Goal: Task Accomplishment & Management: Use online tool/utility

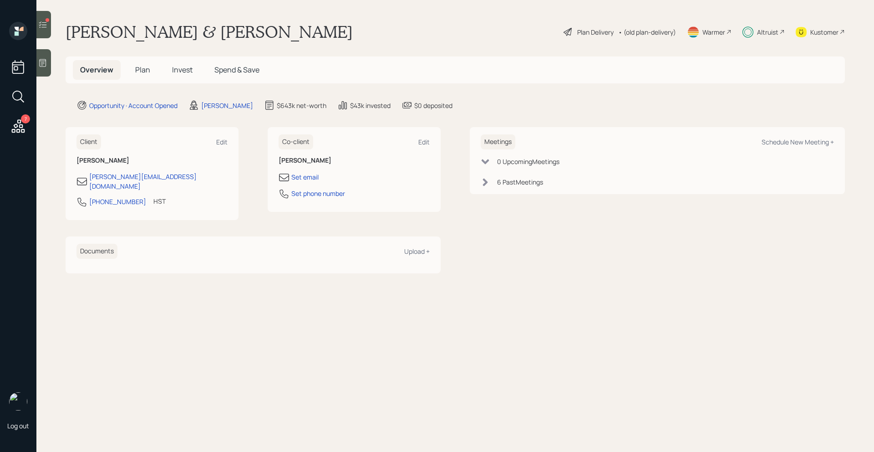
click at [46, 27] on icon at bounding box center [42, 24] width 9 height 9
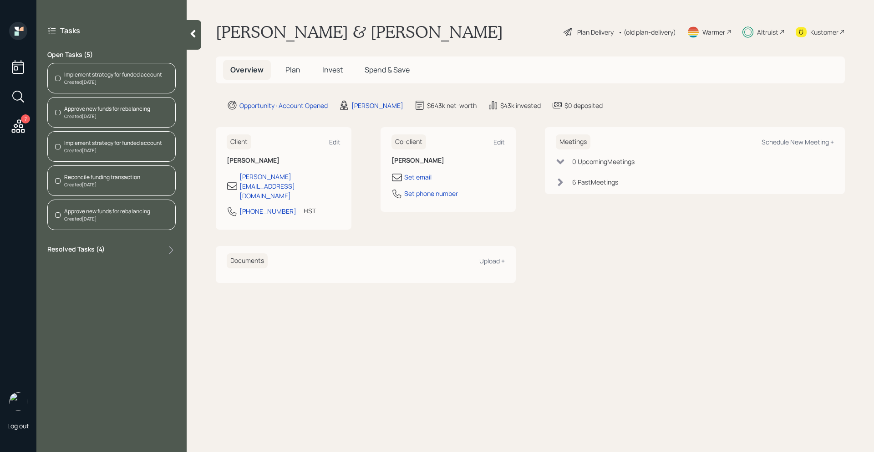
click at [145, 188] on div "Reconcile funding transaction Created [DATE]" at bounding box center [111, 180] width 128 height 31
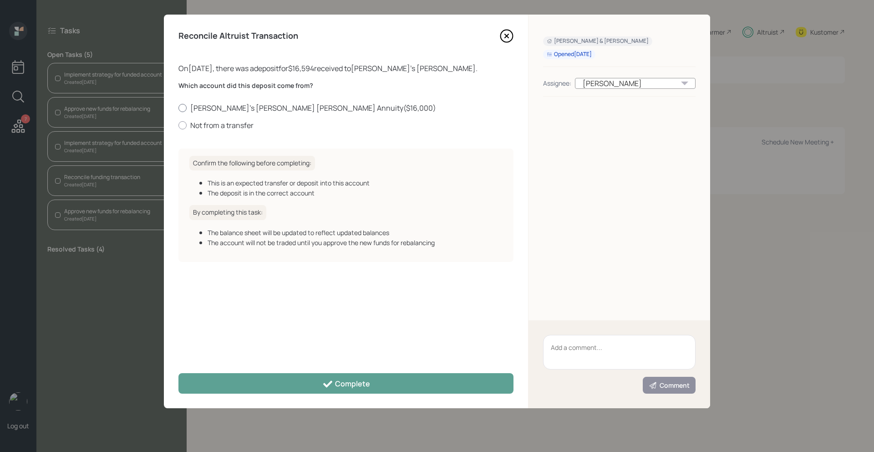
click at [202, 109] on label "[PERSON_NAME]'s [PERSON_NAME] [PERSON_NAME] Annuity ( $16,000 )" at bounding box center [346, 108] width 335 height 10
click at [179, 108] on input "[PERSON_NAME]'s [PERSON_NAME] [PERSON_NAME] Annuity ( $16,000 )" at bounding box center [178, 107] width 0 height 0
radio input "true"
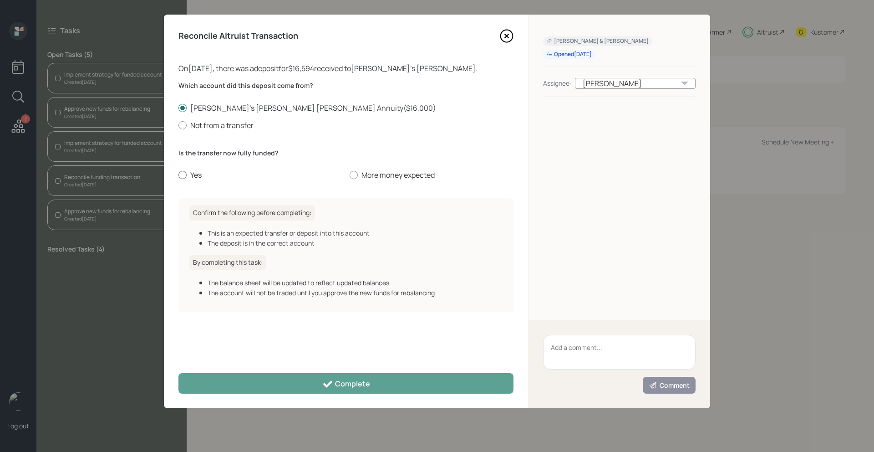
click at [195, 175] on label "Yes" at bounding box center [261, 175] width 164 height 10
click at [179, 175] on input "Yes" at bounding box center [178, 175] width 0 height 0
radio input "true"
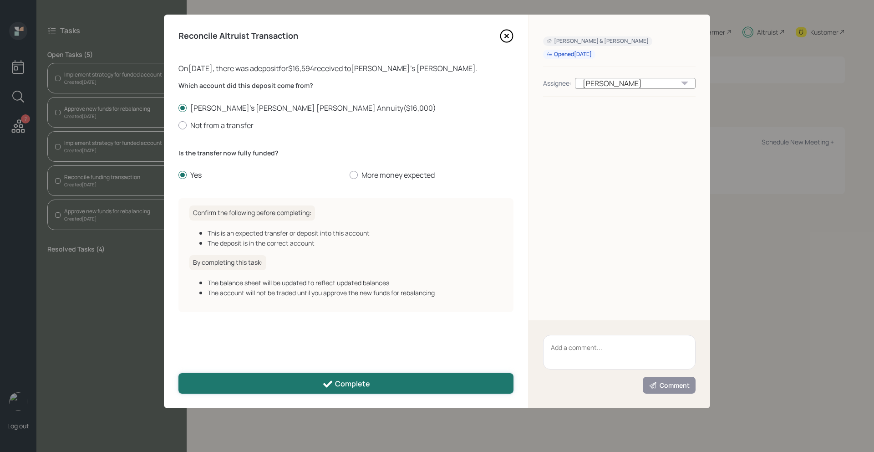
click at [269, 388] on button "Complete" at bounding box center [346, 383] width 335 height 20
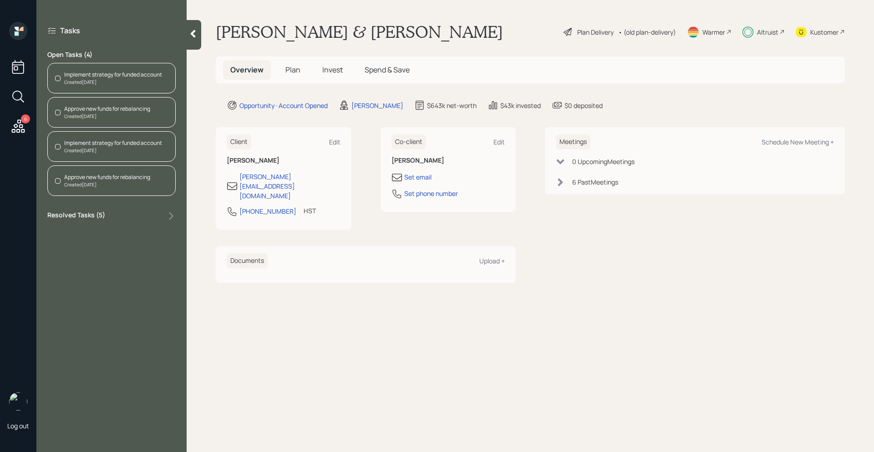
click at [195, 38] on div at bounding box center [194, 35] width 15 height 30
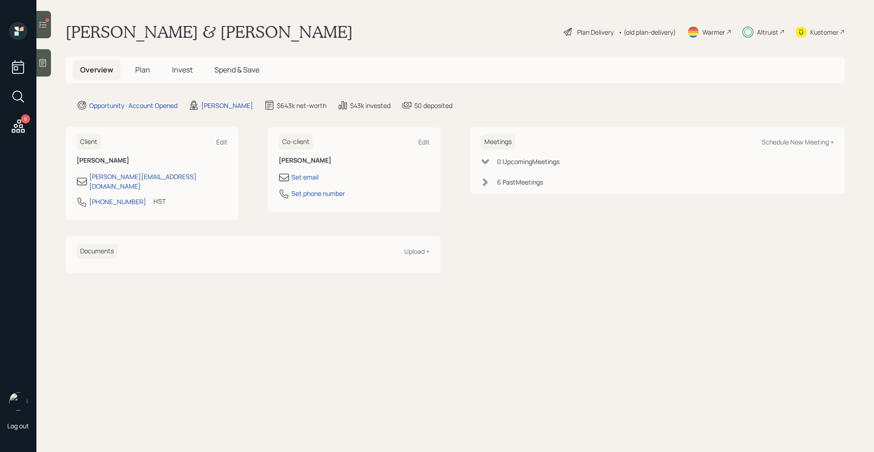
click at [17, 133] on icon at bounding box center [18, 126] width 16 height 16
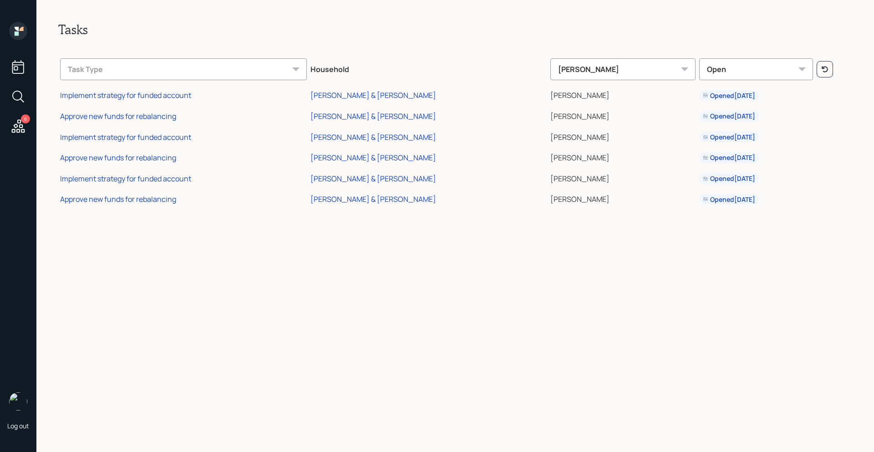
click at [18, 34] on icon at bounding box center [17, 33] width 4 height 4
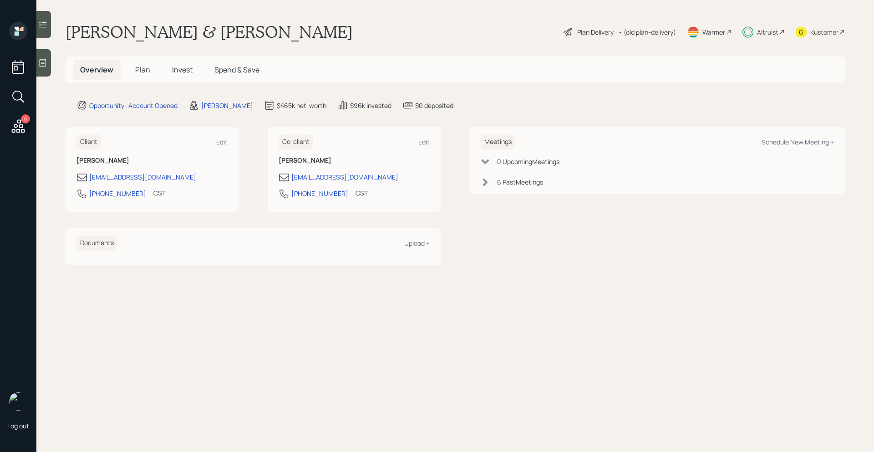
click at [762, 32] on div "Altruist" at bounding box center [767, 32] width 21 height 10
